Goal: Transaction & Acquisition: Download file/media

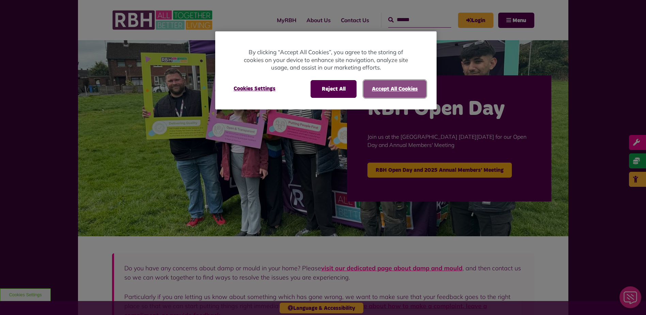
click at [394, 86] on button "Accept All Cookies" at bounding box center [394, 89] width 63 height 18
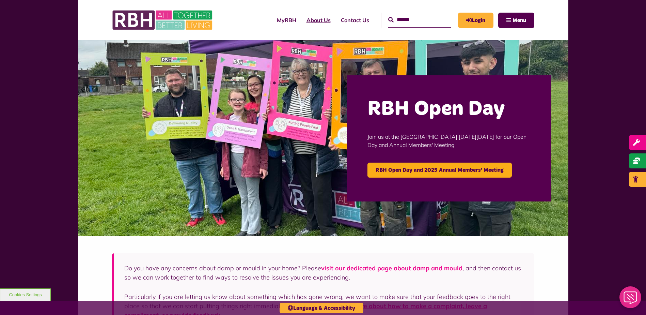
click at [305, 20] on link "About Us" at bounding box center [318, 20] width 34 height 18
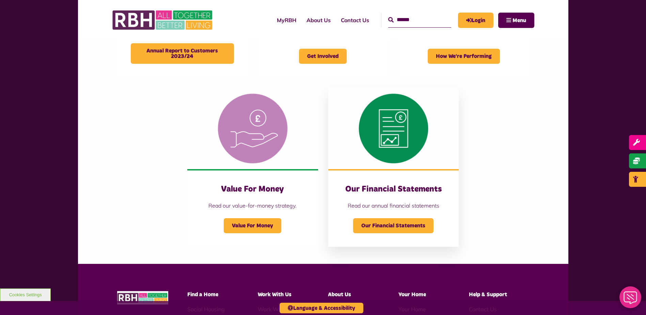
scroll to position [613, 0]
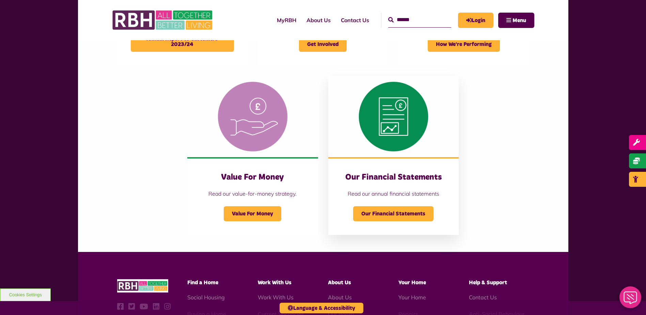
click at [392, 205] on div "Our Financial Statements" at bounding box center [393, 208] width 103 height 23
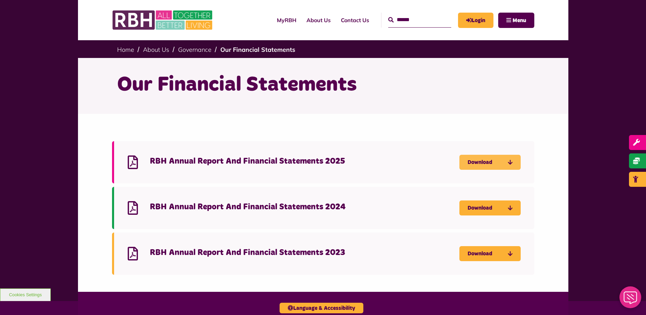
click at [475, 159] on link "Download" at bounding box center [489, 162] width 61 height 15
